Goal: Task Accomplishment & Management: Use online tool/utility

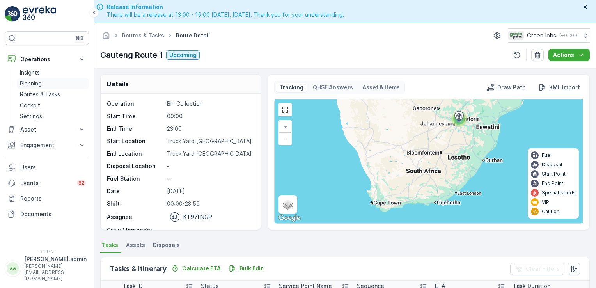
scroll to position [179, 0]
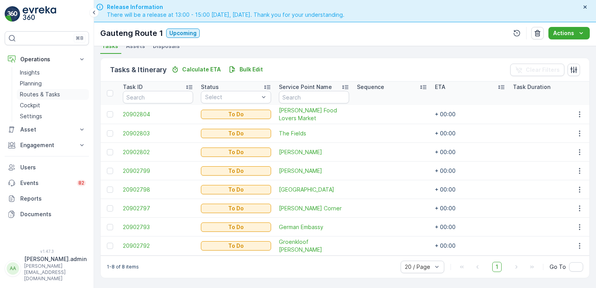
click at [48, 92] on p "Routes & Tasks" at bounding box center [40, 94] width 40 height 8
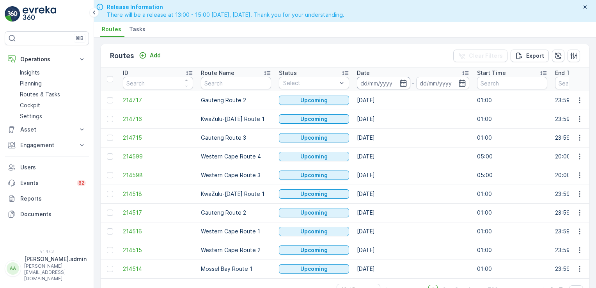
click at [365, 80] on input at bounding box center [383, 83] width 53 height 12
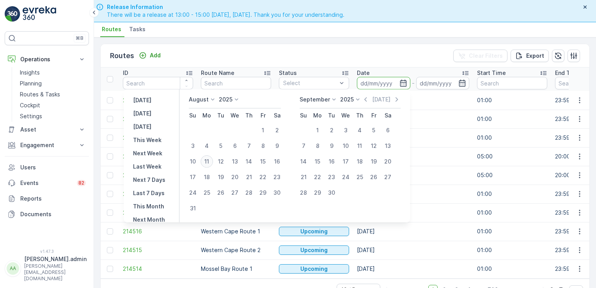
click at [208, 159] on div "11" at bounding box center [206, 161] width 12 height 12
type input "[DATE]"
click at [208, 159] on div "11" at bounding box center [206, 161] width 12 height 12
type input "[DATE]"
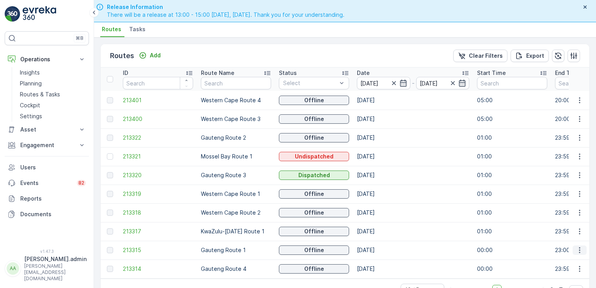
click at [578, 247] on icon "button" at bounding box center [578, 250] width 1 height 6
click at [569, 214] on span "See More Details" at bounding box center [560, 215] width 45 height 8
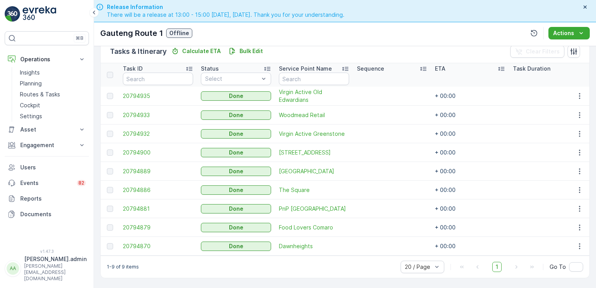
scroll to position [112, 0]
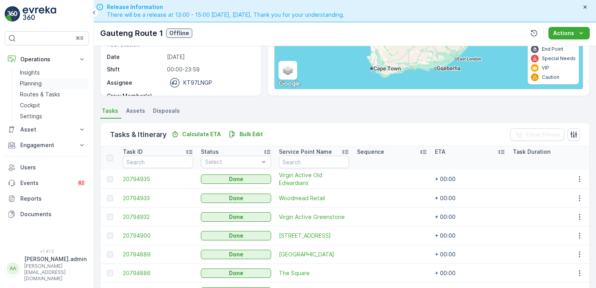
click at [35, 81] on p "Planning" at bounding box center [31, 84] width 22 height 8
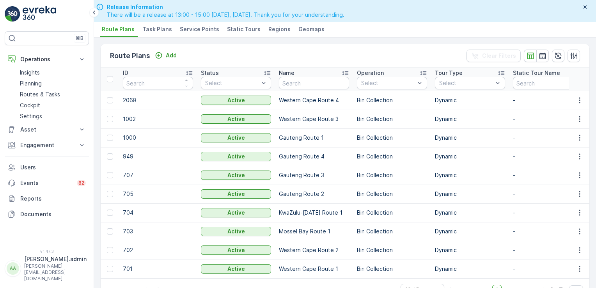
click at [156, 28] on span "Task Plans" at bounding box center [157, 29] width 30 height 8
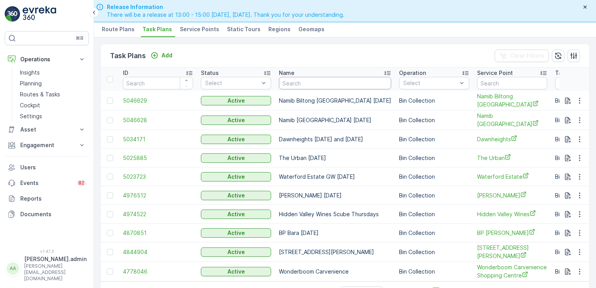
click at [308, 85] on input "text" at bounding box center [335, 83] width 112 height 12
type input "[PERSON_NAME] heights"
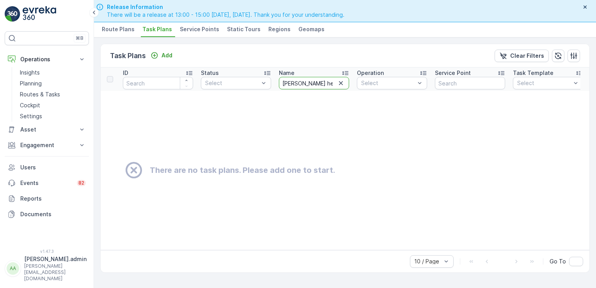
click at [297, 82] on input "[PERSON_NAME] heights" at bounding box center [314, 83] width 70 height 12
type input "dawnheights"
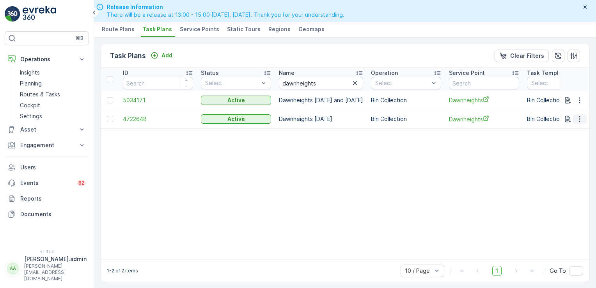
click at [576, 118] on icon "button" at bounding box center [579, 119] width 8 height 8
click at [572, 164] on span "Delete Task Plan" at bounding box center [569, 166] width 44 height 8
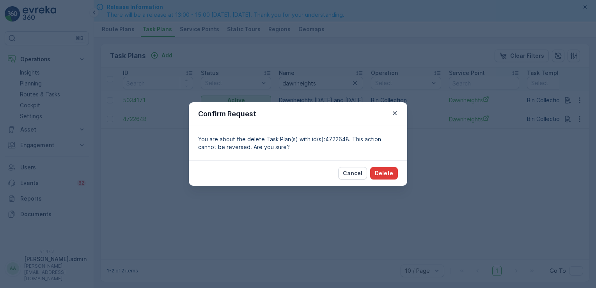
click at [388, 173] on p "Delete" at bounding box center [384, 173] width 18 height 8
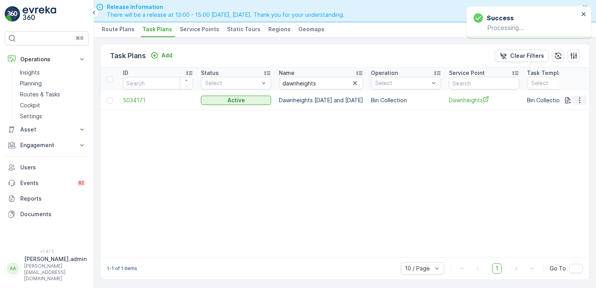
click at [578, 101] on icon "button" at bounding box center [579, 100] width 8 height 8
click at [570, 111] on span "See More Details" at bounding box center [569, 111] width 45 height 8
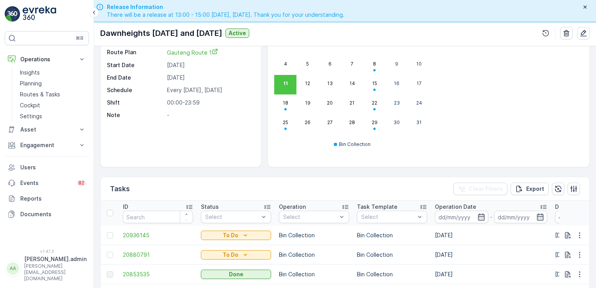
scroll to position [69, 0]
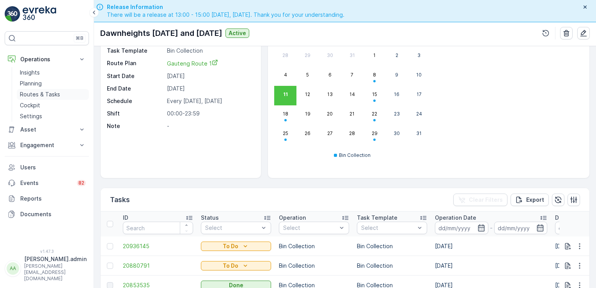
click at [41, 93] on p "Routes & Tasks" at bounding box center [40, 94] width 40 height 8
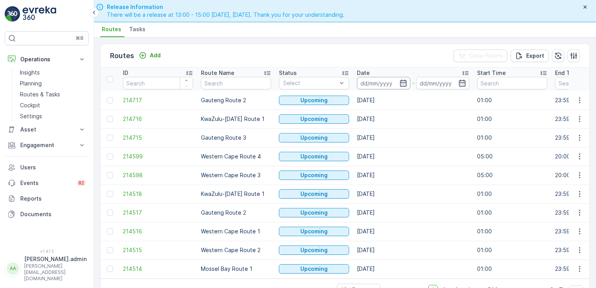
click at [375, 82] on input at bounding box center [383, 83] width 53 height 12
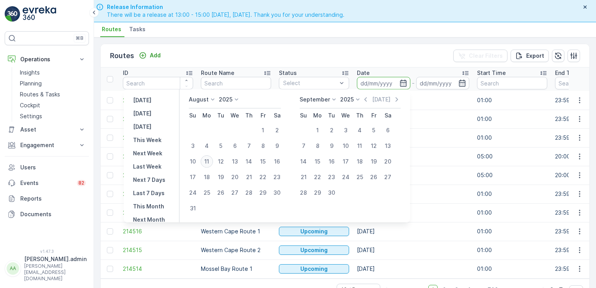
click at [211, 161] on div "11" at bounding box center [206, 161] width 12 height 12
type input "[DATE]"
click at [211, 161] on div "11" at bounding box center [206, 161] width 12 height 12
type input "[DATE]"
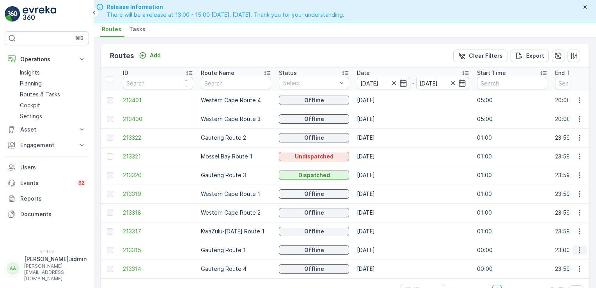
click at [578, 249] on icon "button" at bounding box center [579, 250] width 8 height 8
click at [576, 248] on icon "button" at bounding box center [579, 250] width 8 height 8
click at [568, 214] on span "See More Details" at bounding box center [560, 215] width 45 height 8
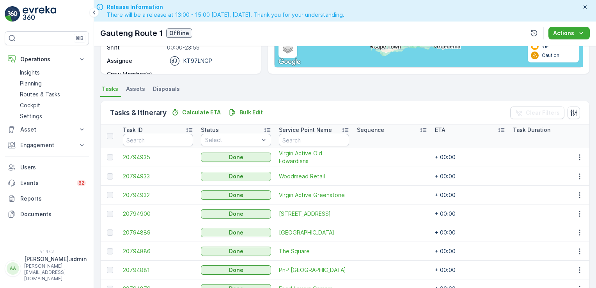
scroll to position [176, 0]
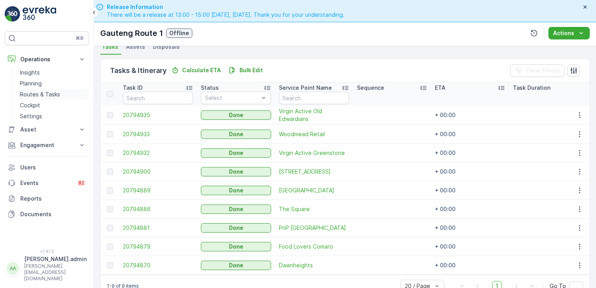
click at [34, 94] on p "Routes & Tasks" at bounding box center [40, 94] width 40 height 8
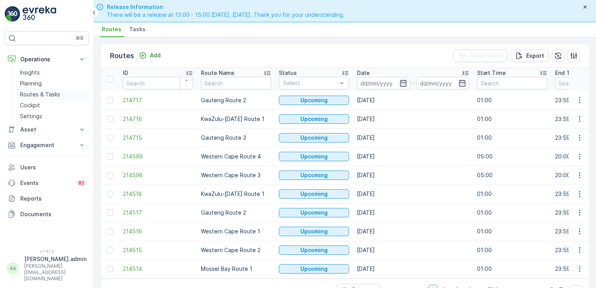
click at [35, 92] on p "Routes & Tasks" at bounding box center [40, 94] width 40 height 8
click at [32, 93] on p "Routes & Tasks" at bounding box center [40, 94] width 40 height 8
click at [37, 93] on p "Routes & Tasks" at bounding box center [40, 94] width 40 height 8
drag, startPoint x: 37, startPoint y: 93, endPoint x: 34, endPoint y: 95, distance: 4.1
click at [37, 94] on p "Routes & Tasks" at bounding box center [40, 94] width 40 height 8
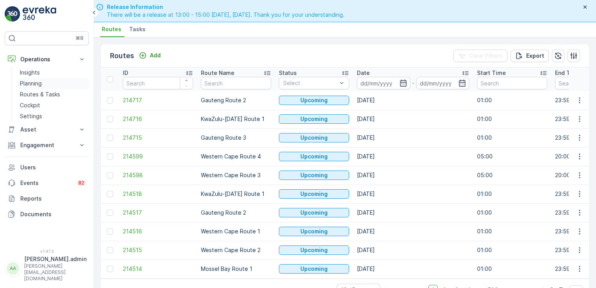
click at [29, 80] on p "Planning" at bounding box center [31, 84] width 22 height 8
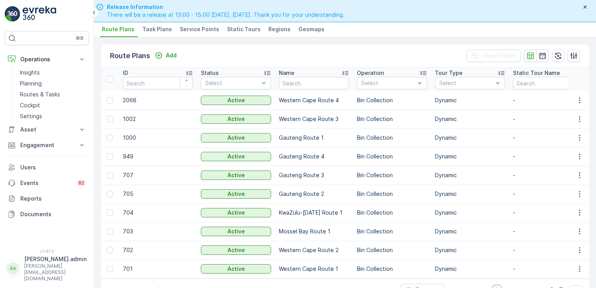
click at [200, 28] on span "Service Points" at bounding box center [199, 29] width 39 height 8
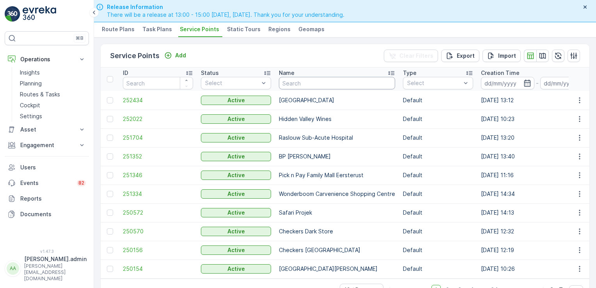
click at [320, 83] on input "text" at bounding box center [337, 83] width 116 height 12
type input "clean air"
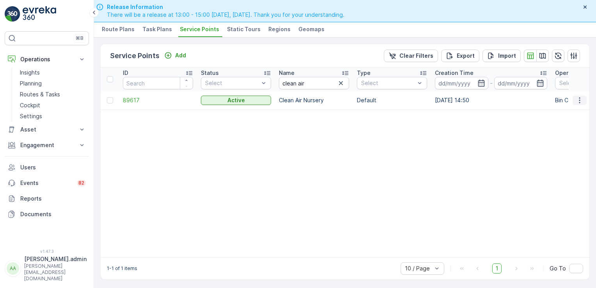
click at [576, 99] on icon "button" at bounding box center [579, 100] width 8 height 8
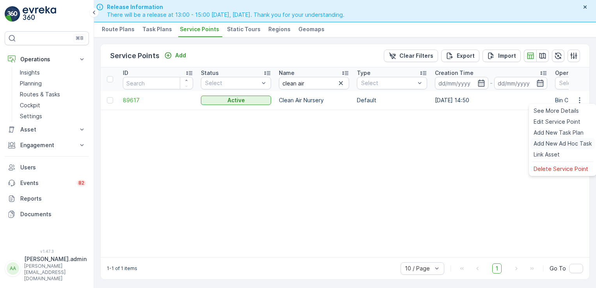
click at [556, 145] on span "Add New Ad Hoc Task" at bounding box center [562, 144] width 58 height 8
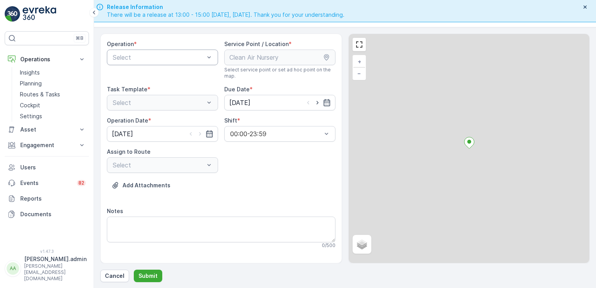
click at [167, 57] on div at bounding box center [158, 57] width 93 height 7
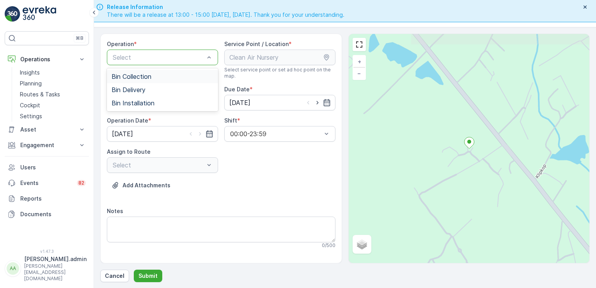
click at [150, 73] on span "Bin Collection" at bounding box center [131, 76] width 40 height 7
click at [246, 97] on input "[DATE]" at bounding box center [279, 103] width 111 height 16
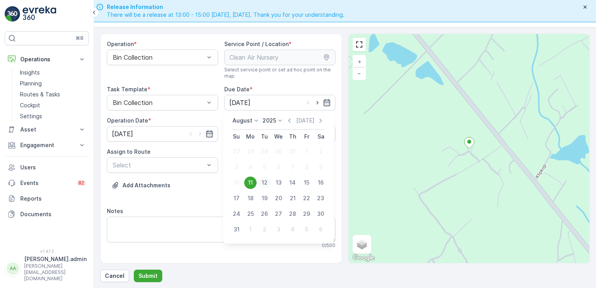
click at [265, 182] on div "12" at bounding box center [264, 182] width 12 height 12
type input "[DATE]"
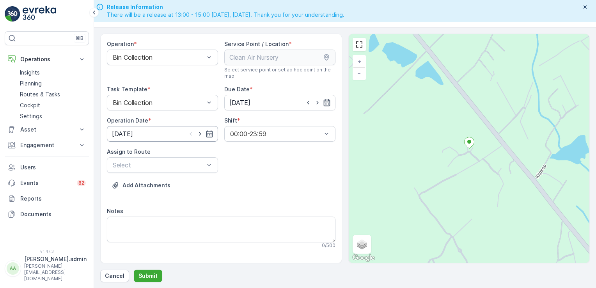
click at [135, 132] on input "[DATE]" at bounding box center [162, 134] width 111 height 16
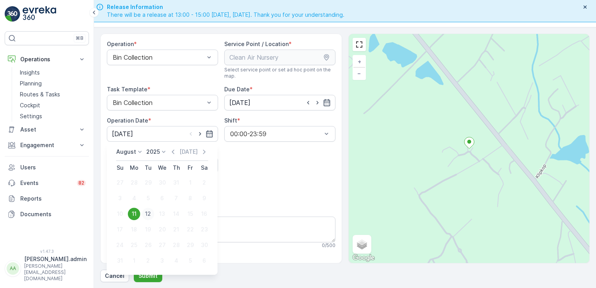
click at [147, 212] on div "12" at bounding box center [148, 213] width 12 height 12
type input "[DATE]"
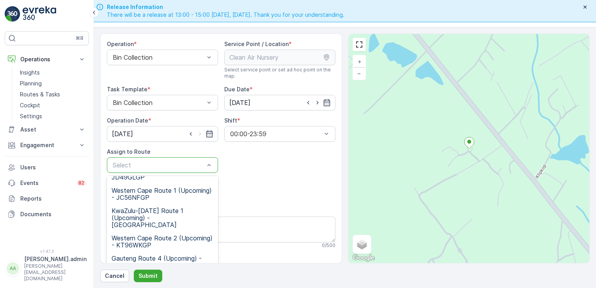
scroll to position [96, 0]
click at [128, 254] on span "Gauteng Route 4 (Upcoming) - KT97LWGP" at bounding box center [162, 261] width 102 height 14
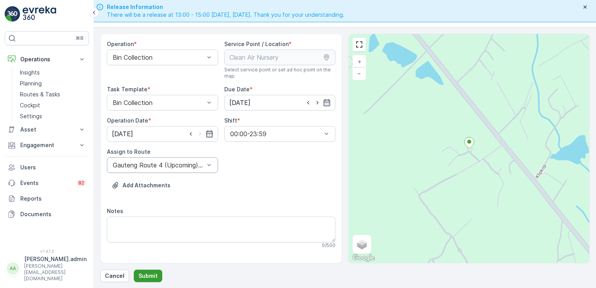
click at [147, 272] on p "Submit" at bounding box center [147, 276] width 19 height 8
